Goal: Check status: Check status

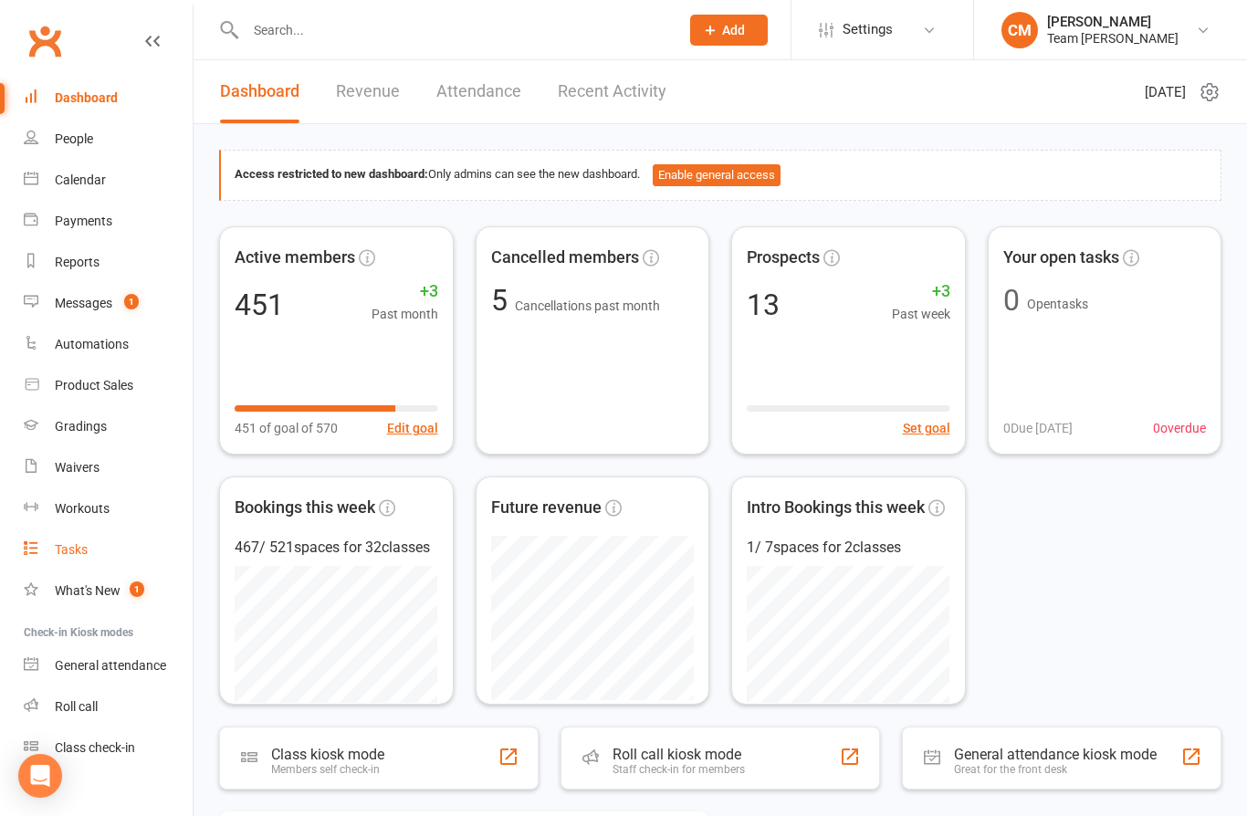
click at [117, 570] on link "Tasks" at bounding box center [108, 550] width 169 height 41
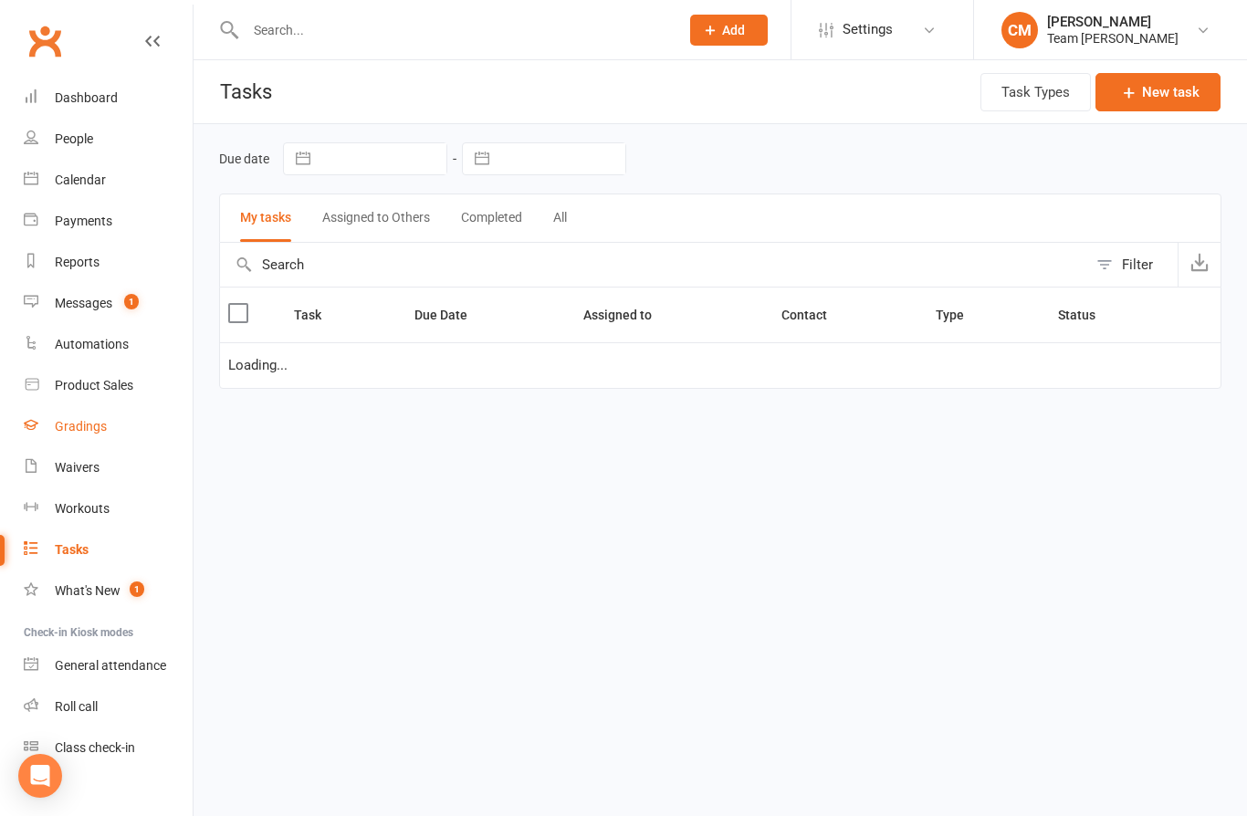
click at [92, 422] on div "Gradings" at bounding box center [81, 426] width 52 height 15
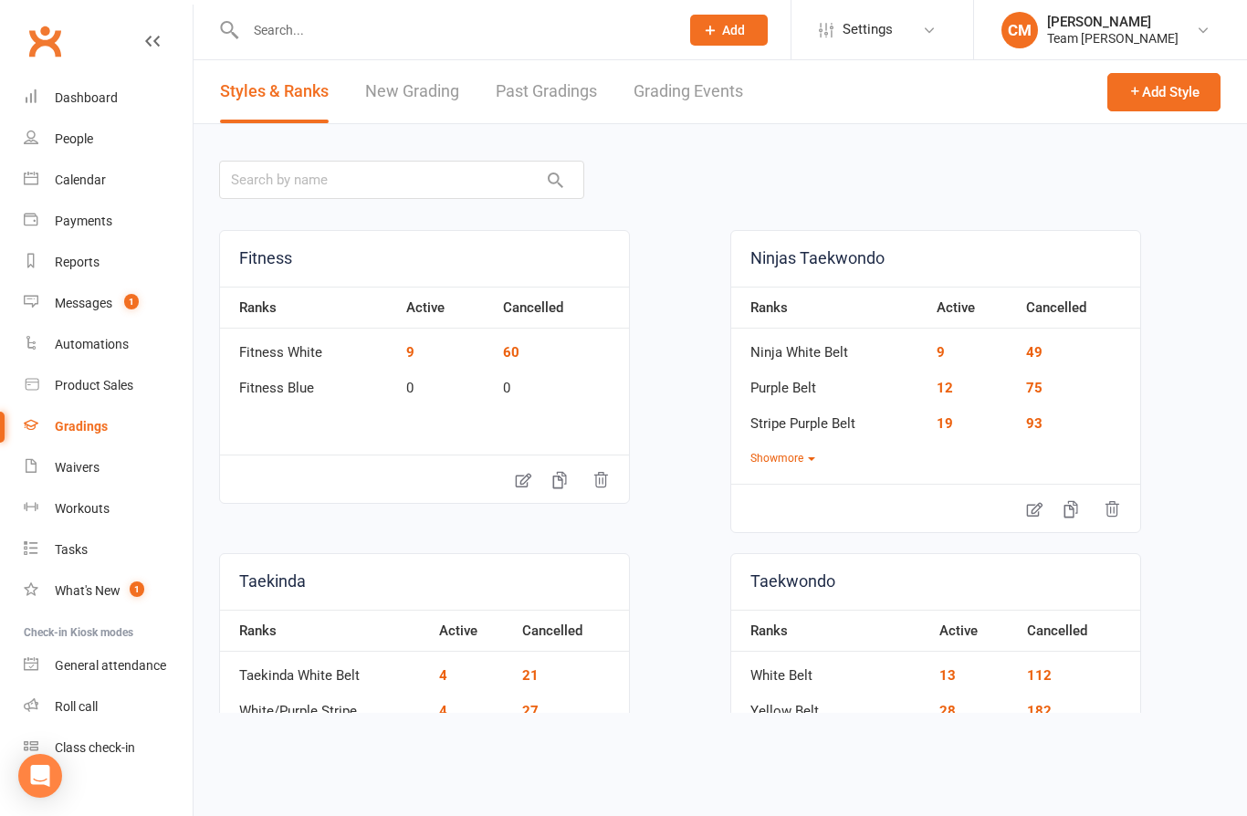
click at [693, 90] on link "Grading Events" at bounding box center [689, 91] width 110 height 63
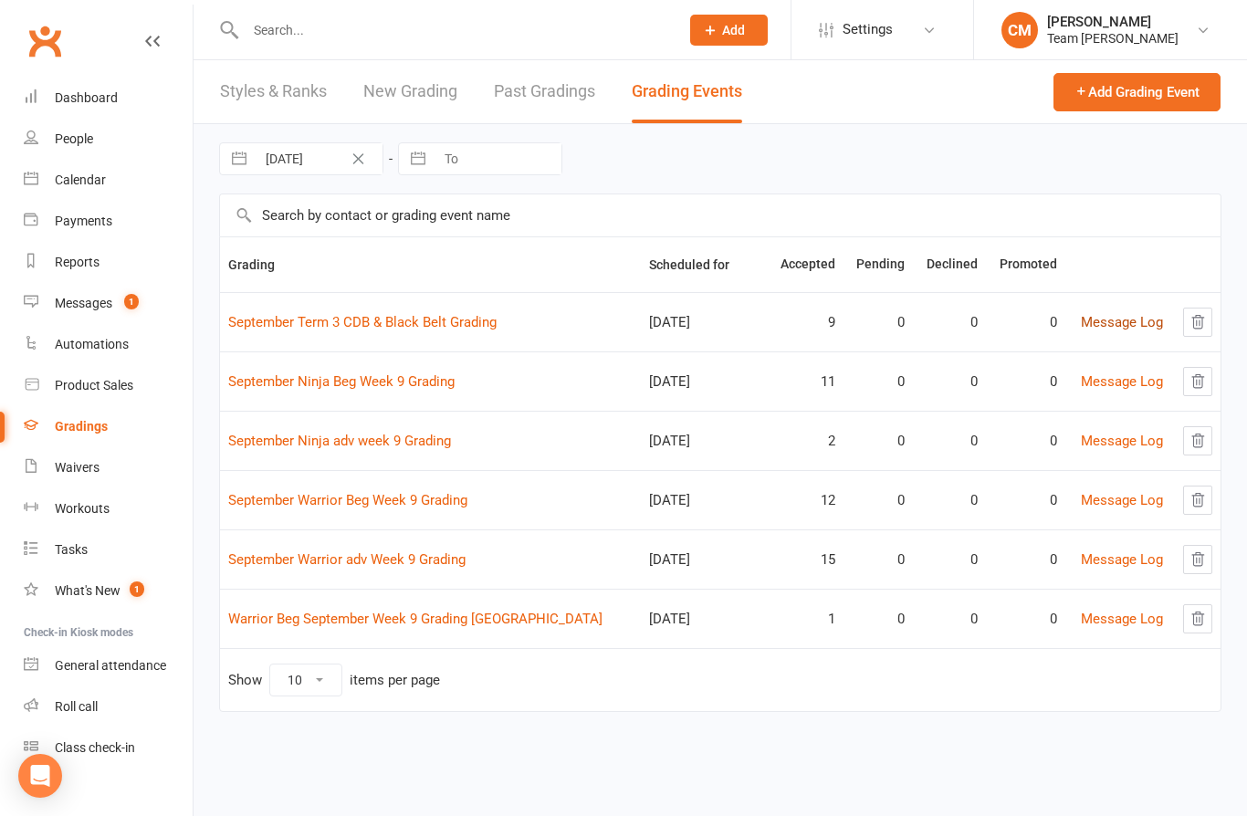
click at [1116, 324] on link "Message Log" at bounding box center [1122, 322] width 82 height 16
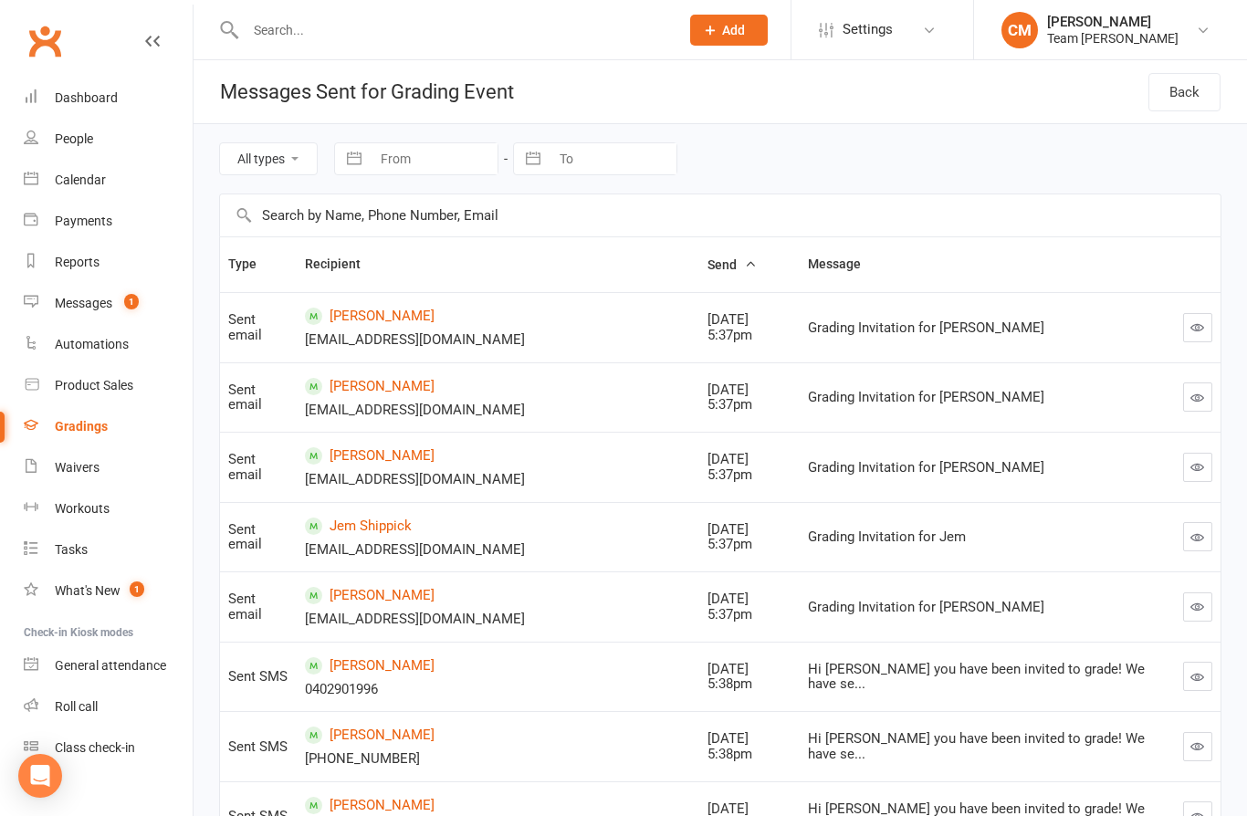
click at [1191, 331] on icon "button" at bounding box center [1198, 328] width 14 height 14
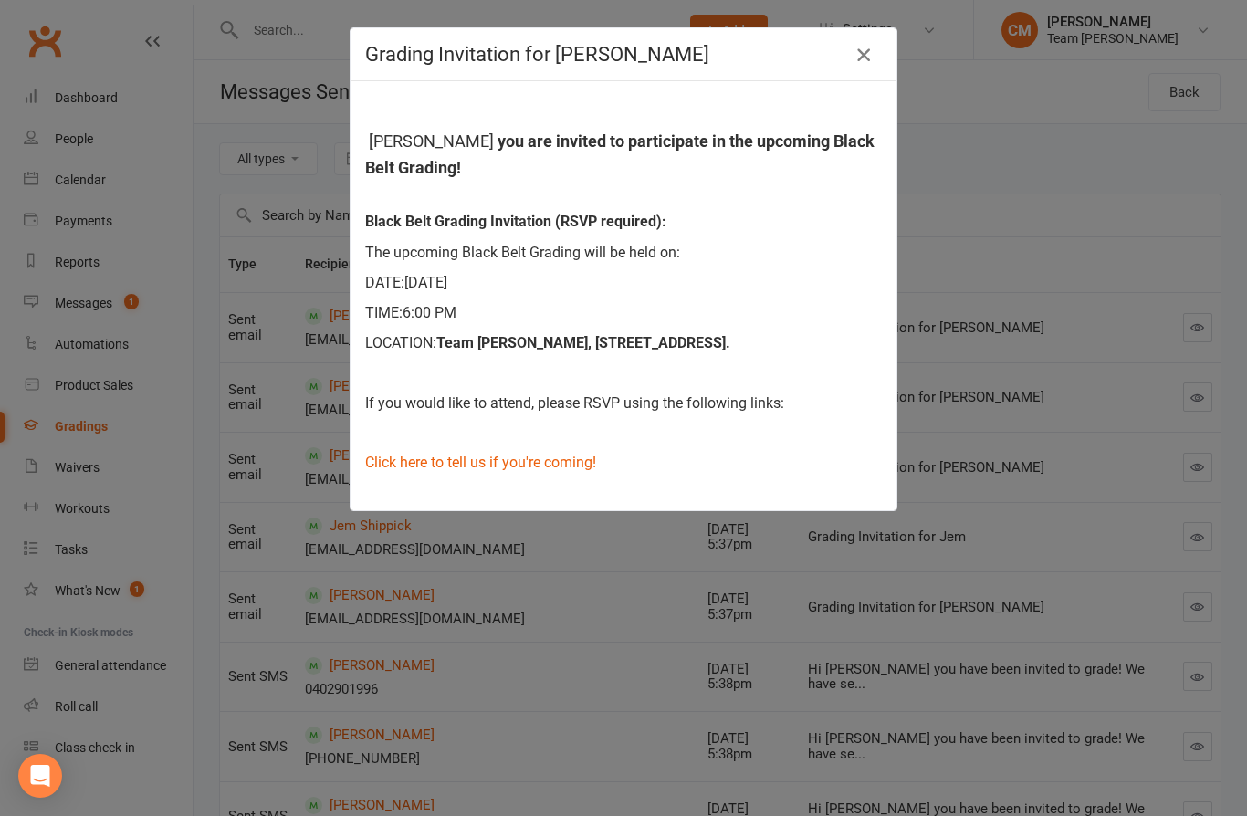
click at [857, 58] on icon "button" at bounding box center [864, 55] width 22 height 22
